Goal: Information Seeking & Learning: Learn about a topic

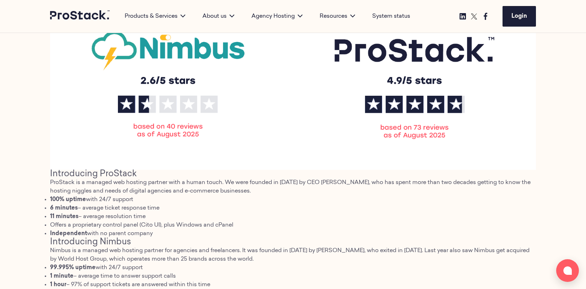
scroll to position [322, 0]
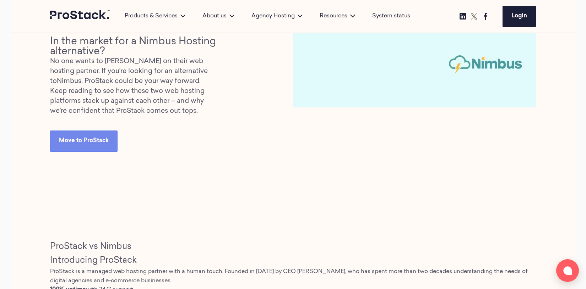
scroll to position [242, 0]
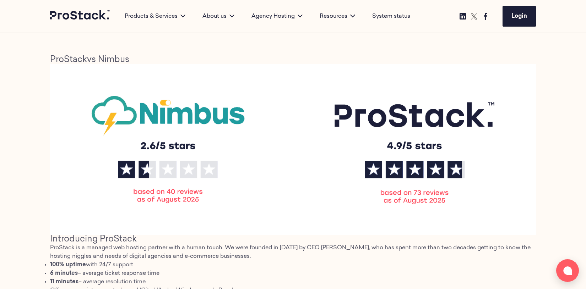
scroll to position [234, 0]
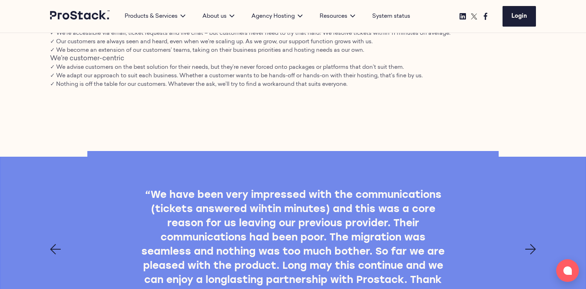
scroll to position [755, 0]
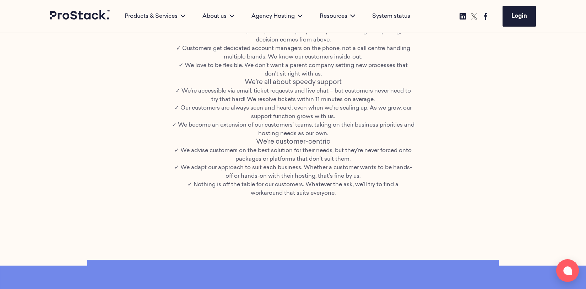
scroll to position [827, 0]
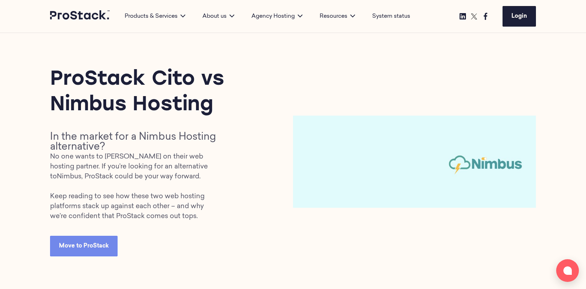
click at [127, 169] on p "No one wants to gamble on their web hosting partner. If you’re looking for an a…" at bounding box center [134, 187] width 168 height 70
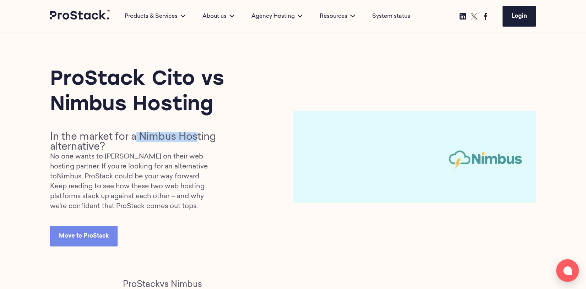
drag, startPoint x: 135, startPoint y: 136, endPoint x: 198, endPoint y: 135, distance: 62.9
click at [198, 135] on h2 "In the market for a Nimbus Hosting alternative?" at bounding box center [134, 142] width 168 height 20
click at [205, 138] on h2 "In the market for a Nimbus Hosting alternative?" at bounding box center [134, 142] width 168 height 20
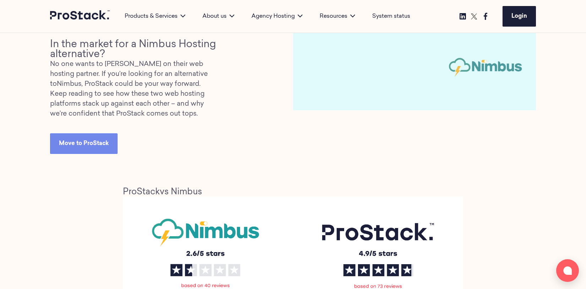
scroll to position [208, 0]
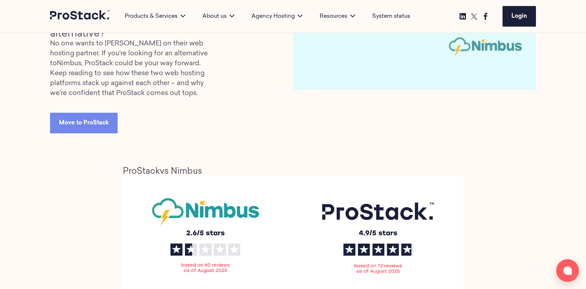
scroll to position [50, 0]
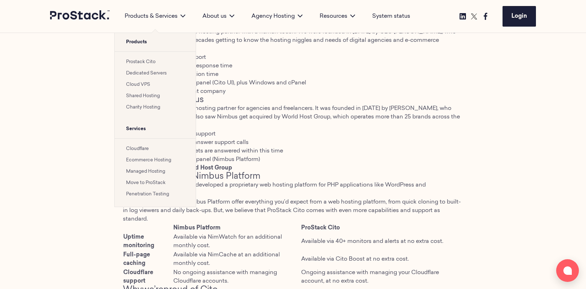
scroll to position [431, 0]
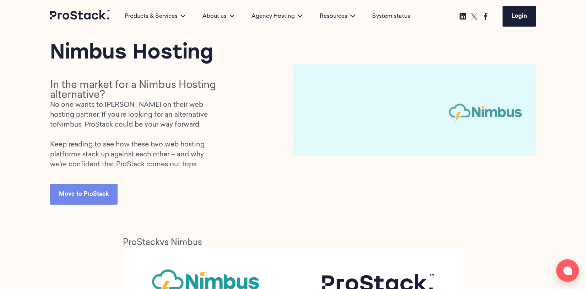
scroll to position [77, 0]
